Goal: Check status: Check status

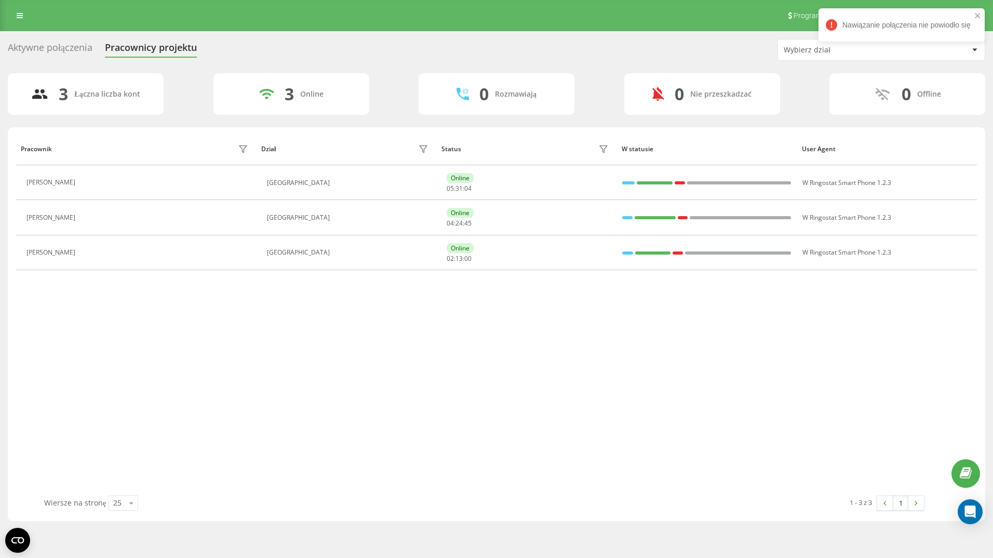
click at [412, 306] on div "Pracownik Dział Status W statusie User Agent [PERSON_NAME] [GEOGRAPHIC_DATA] On…" at bounding box center [496, 313] width 961 height 363
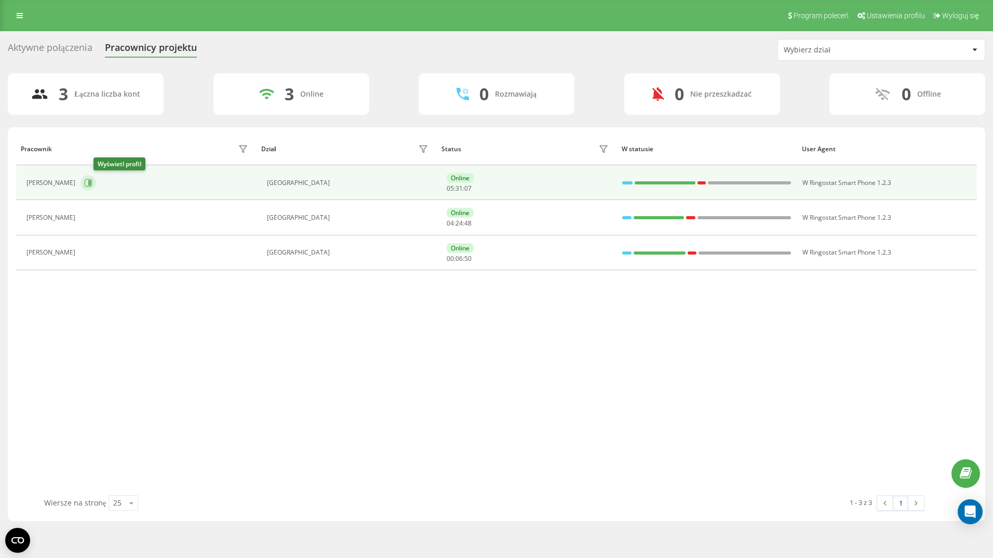
click at [92, 183] on icon at bounding box center [88, 183] width 8 height 8
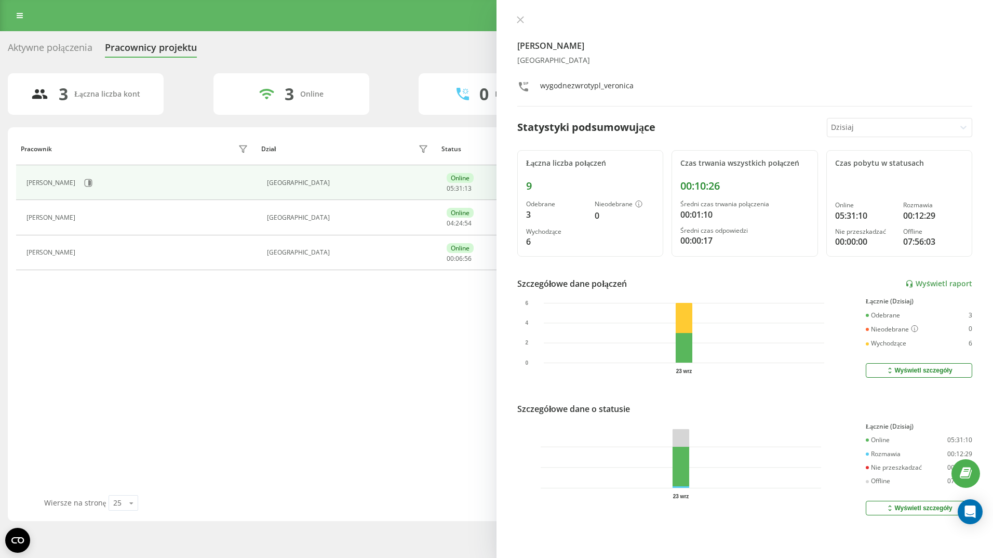
click at [522, 20] on icon at bounding box center [520, 19] width 7 height 7
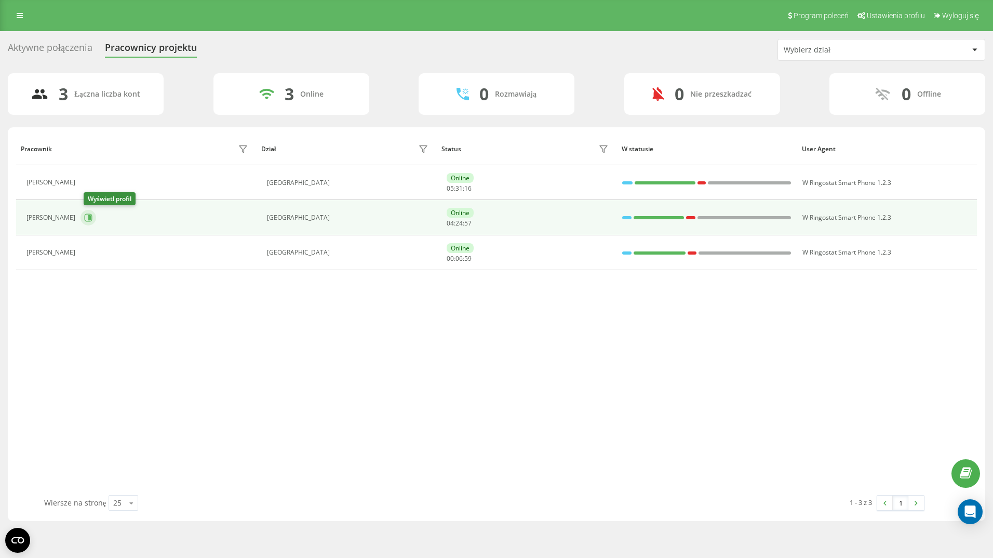
click at [90, 216] on icon at bounding box center [88, 218] width 8 height 8
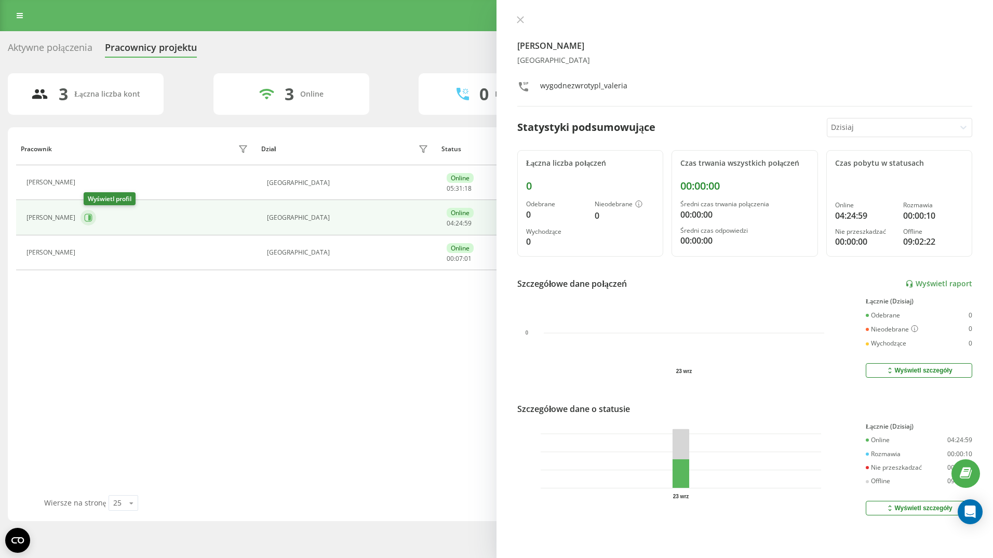
click at [90, 216] on icon at bounding box center [88, 218] width 8 height 8
click at [519, 16] on icon at bounding box center [520, 19] width 7 height 7
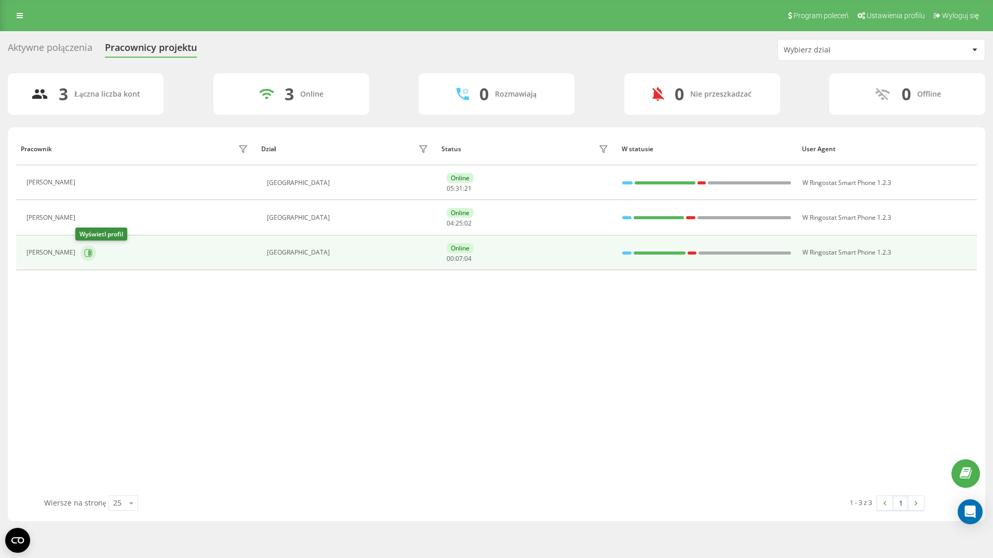
click at [88, 251] on icon at bounding box center [89, 252] width 3 height 5
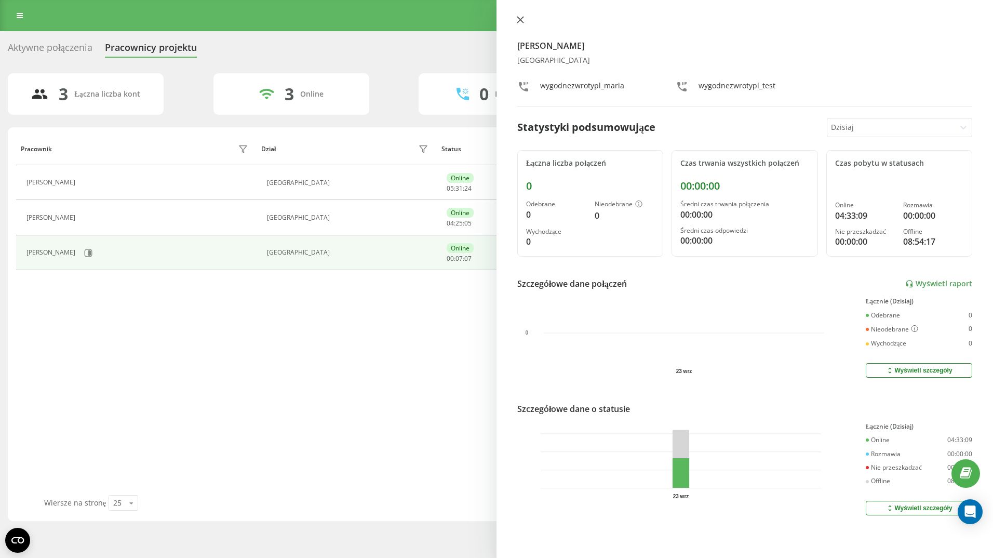
click at [521, 21] on icon at bounding box center [520, 19] width 7 height 7
